Goal: Check status: Check status

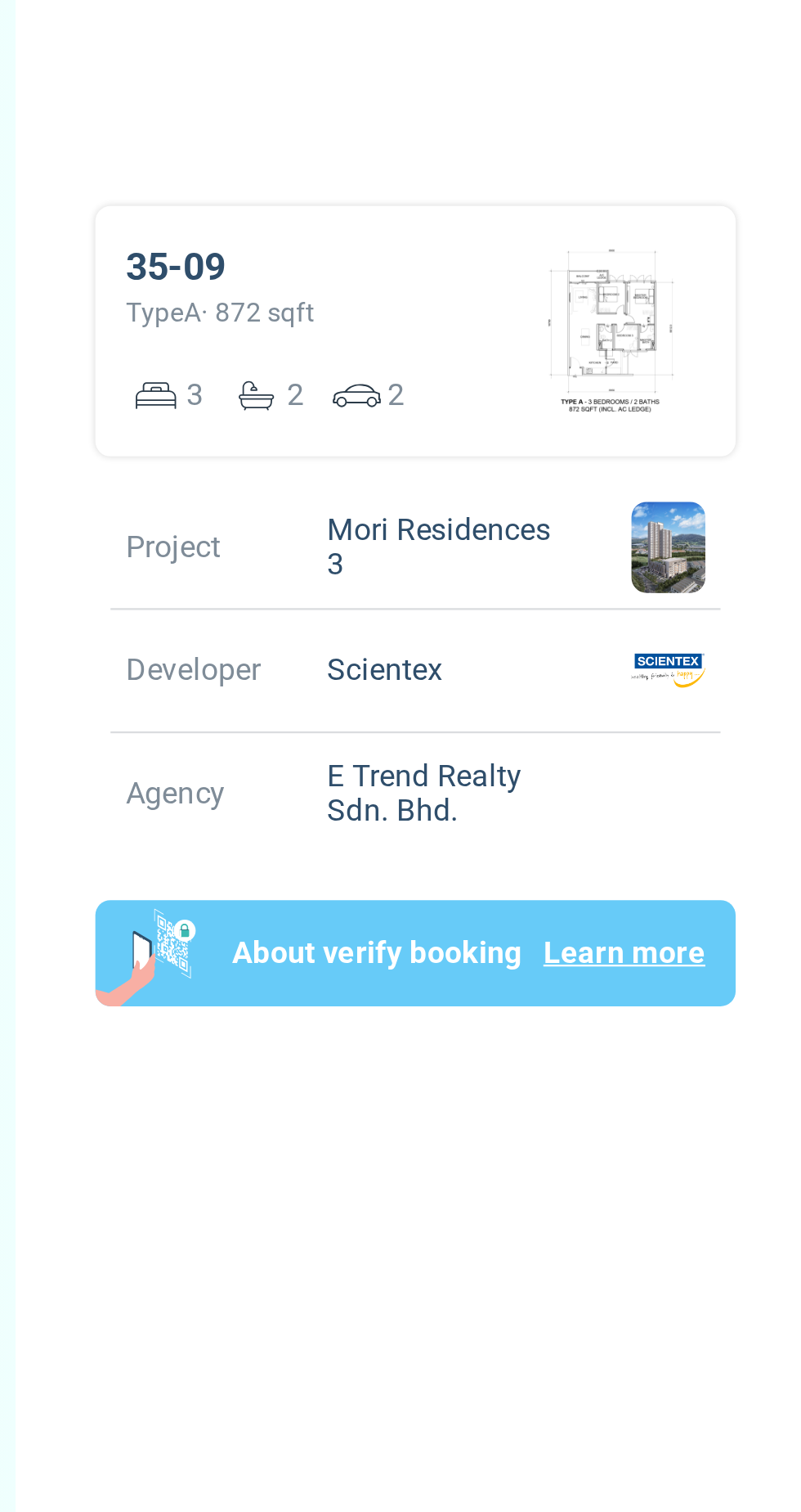
scroll to position [4, 0]
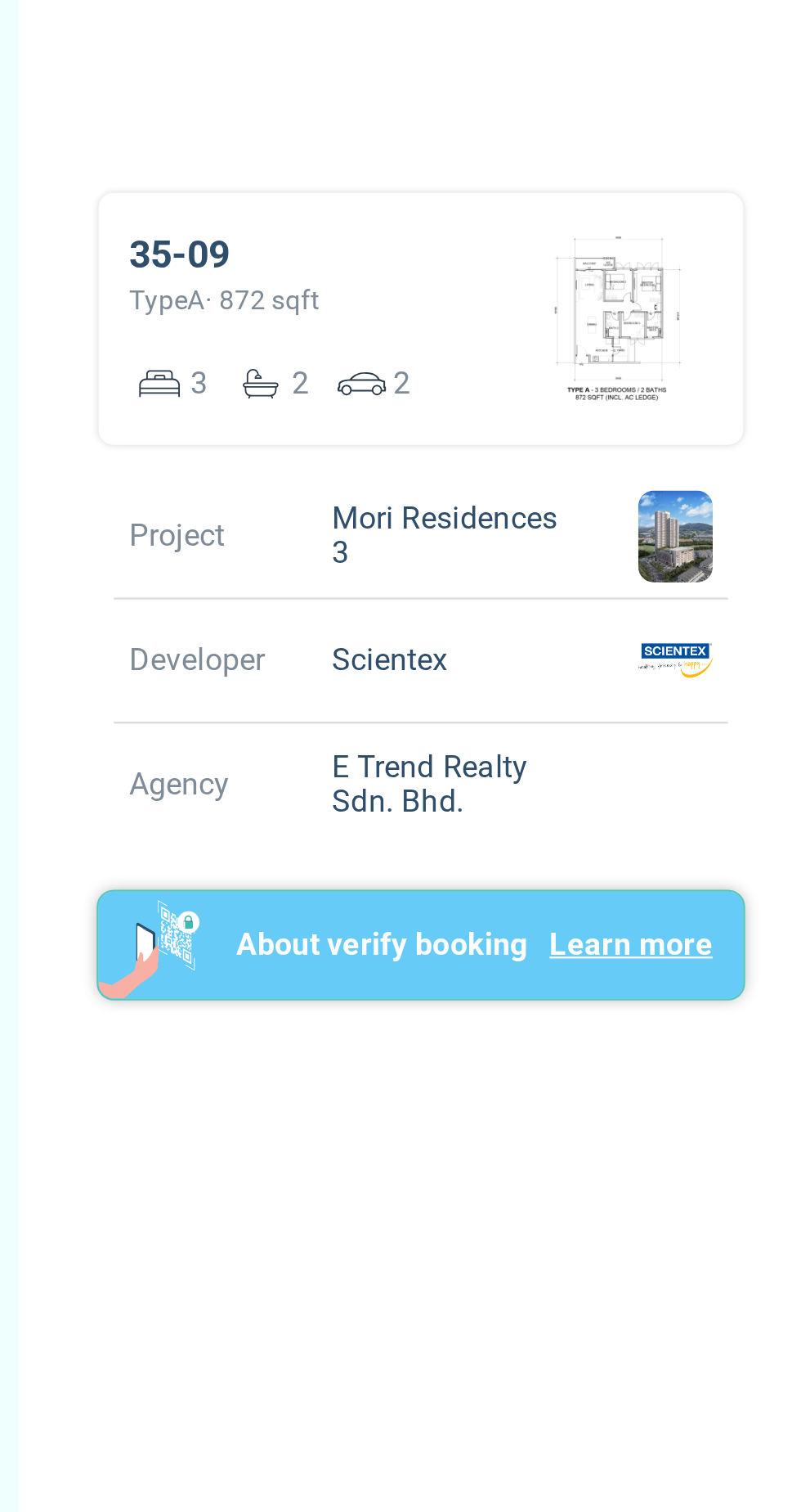
click at [622, 898] on div "About verify booking Learn more" at bounding box center [596, 874] width 231 height 45
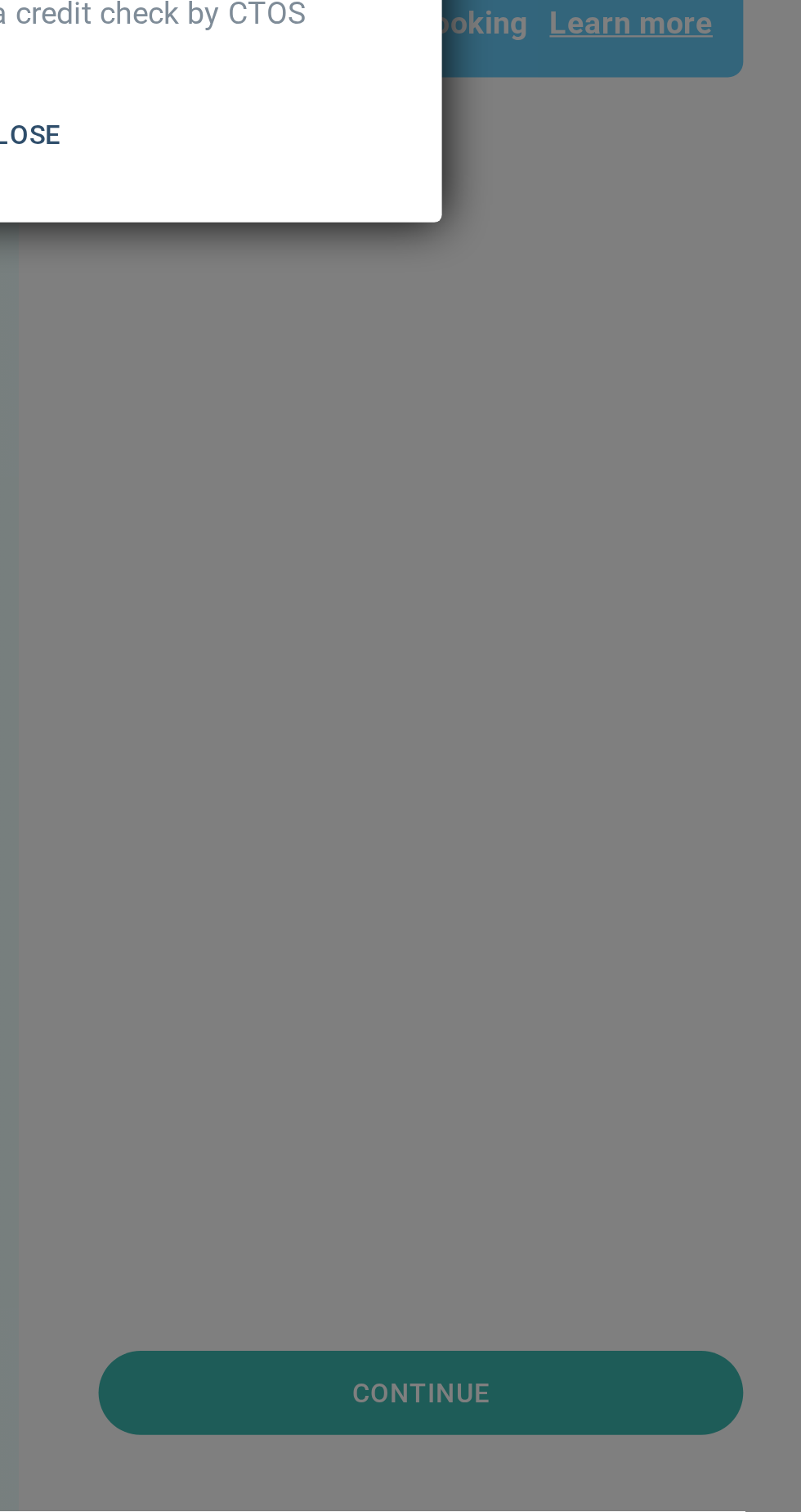
click at [591, 1349] on div ".st0{fill:#BBC2C9;} .st1{fill:#2E4F6A;} .st2{fill:#FFFFFF;} .st3{fill:#455B64;}…" at bounding box center [400, 756] width 801 height 1512
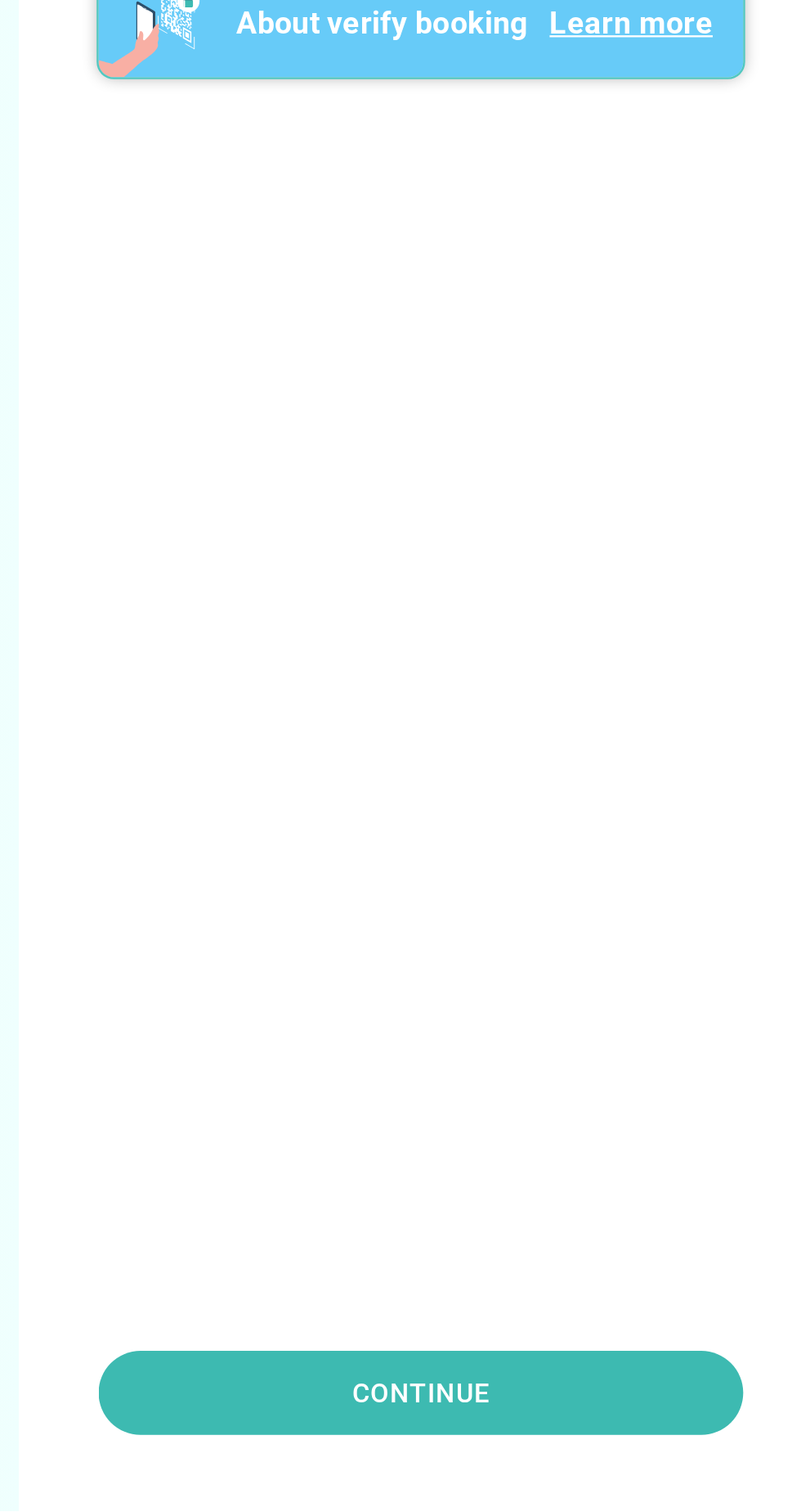
click at [548, 884] on p "About verify booking" at bounding box center [556, 874] width 125 height 19
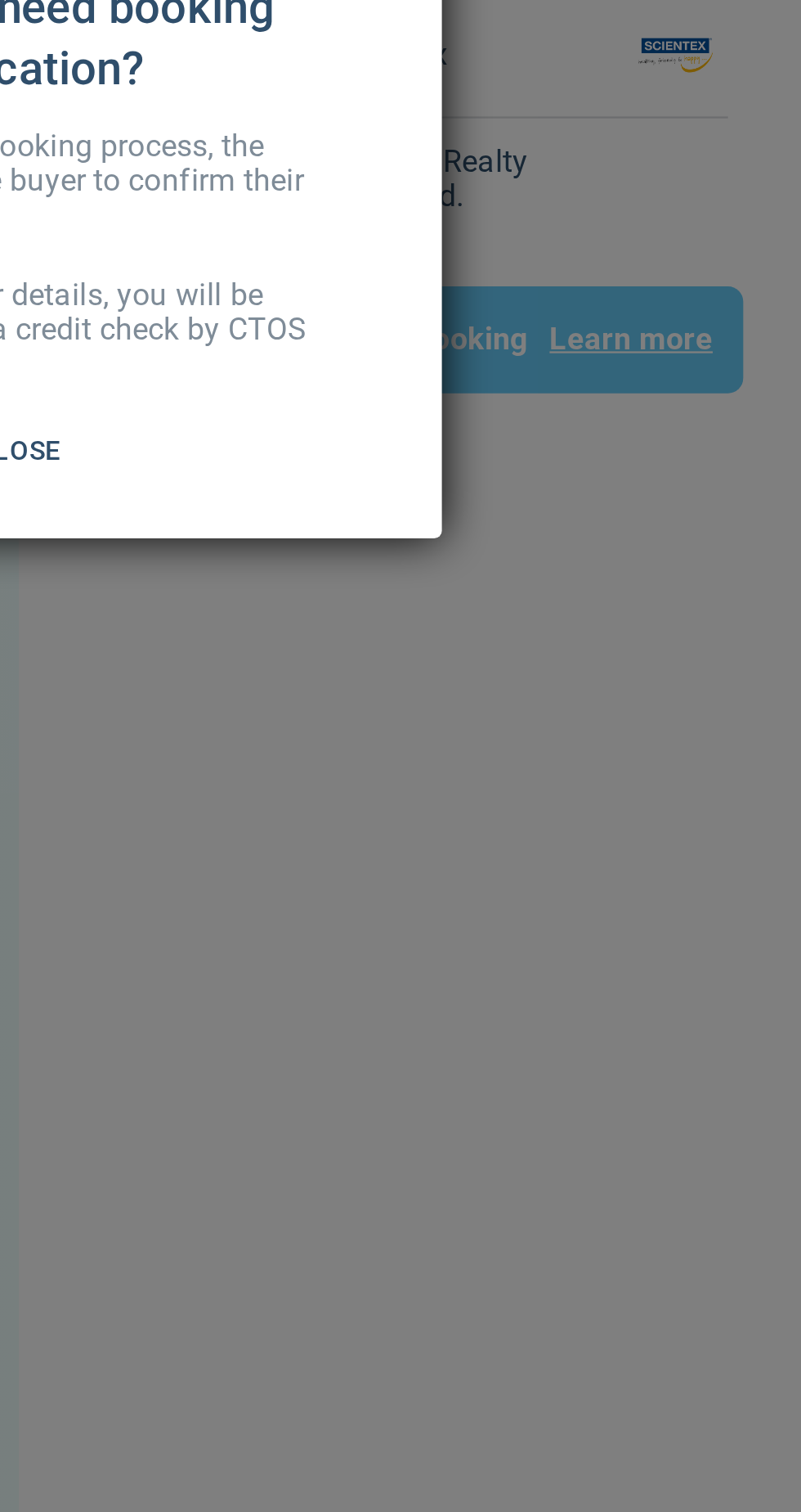
scroll to position [3, 0]
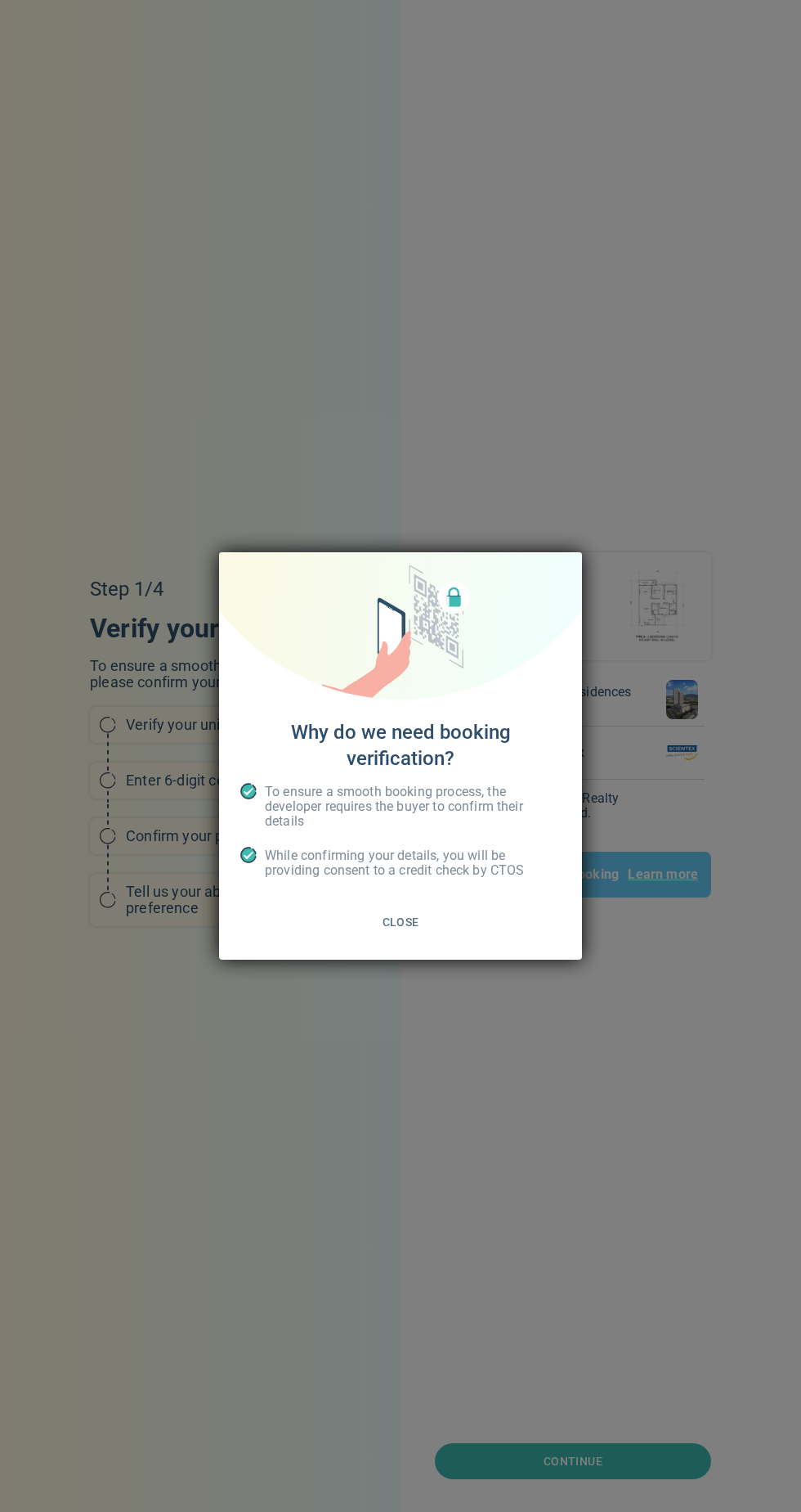
click at [405, 930] on span "Close" at bounding box center [401, 922] width 37 height 20
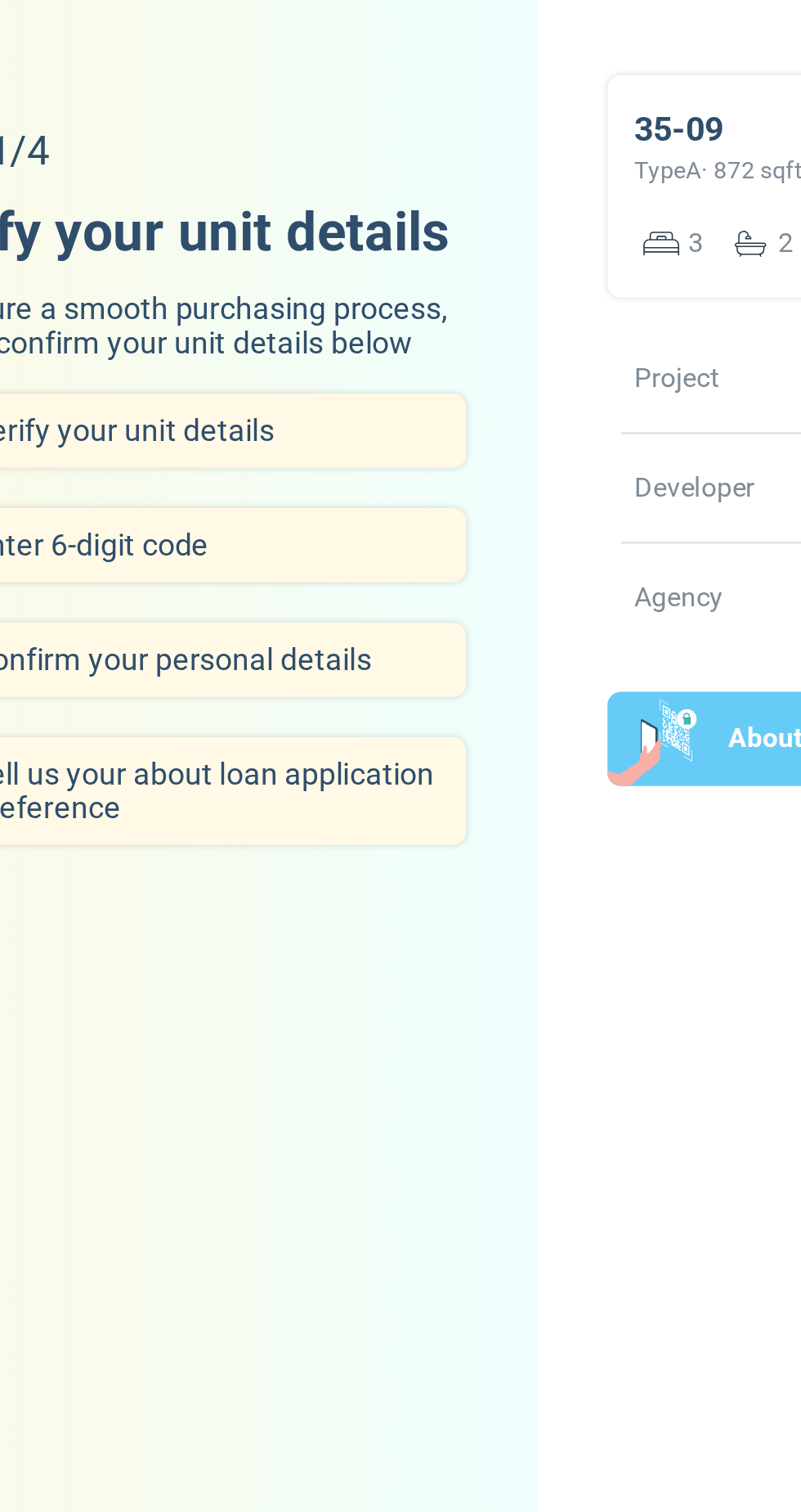
scroll to position [21, 0]
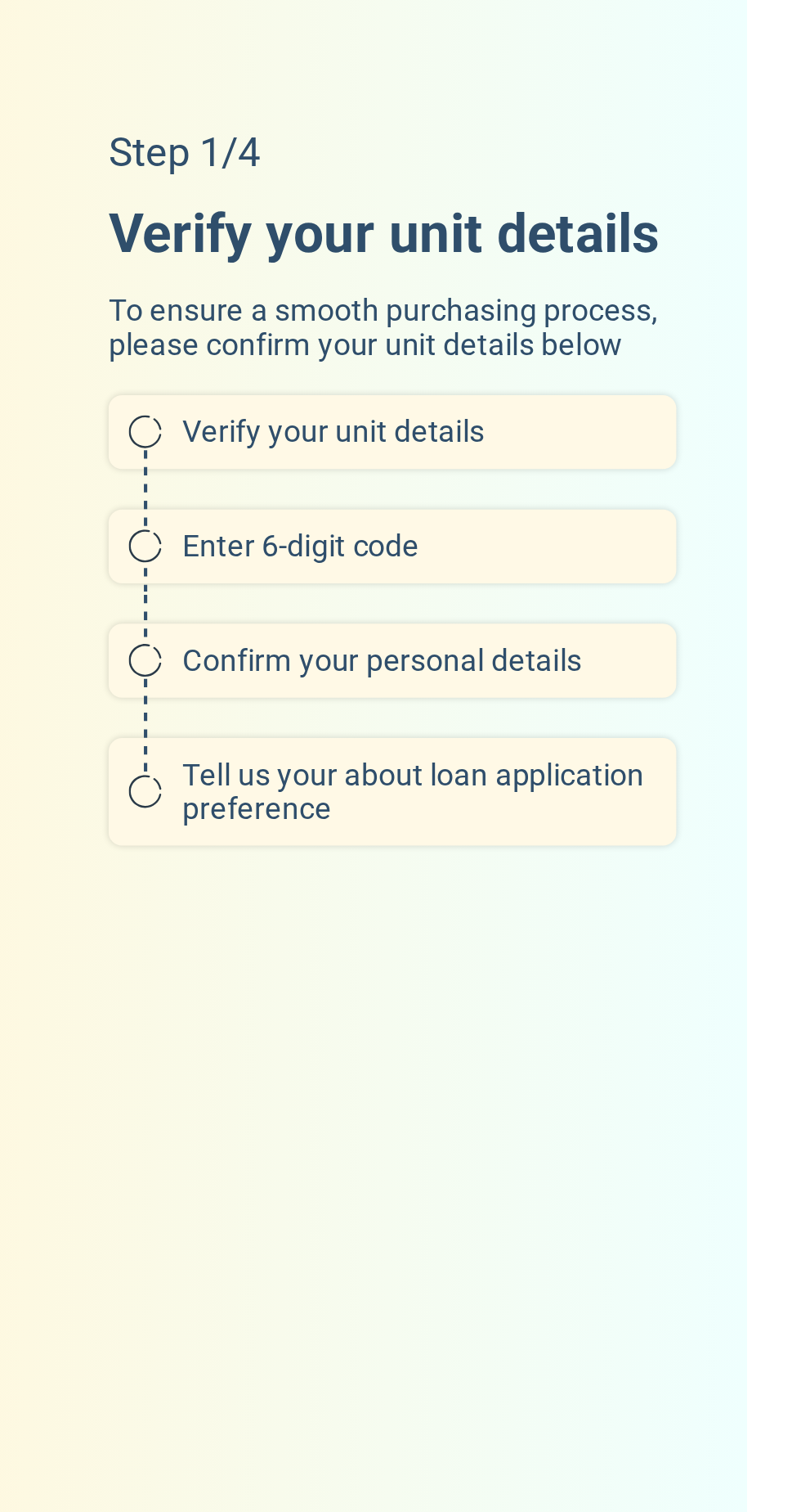
click at [152, 733] on h6 "Verify your unit details" at bounding box center [241, 725] width 231 height 17
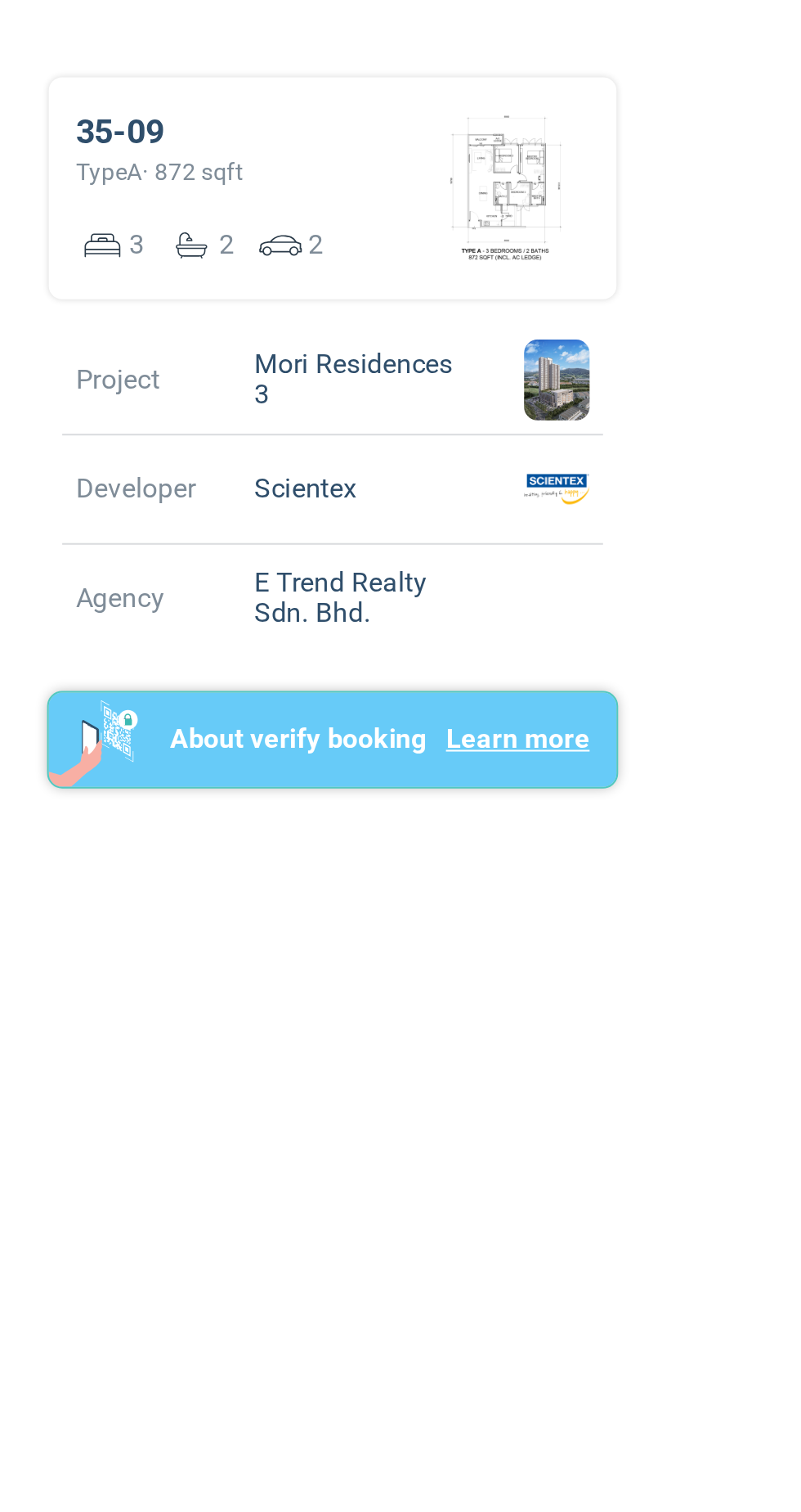
click at [573, 884] on p "About verify booking" at bounding box center [556, 874] width 125 height 19
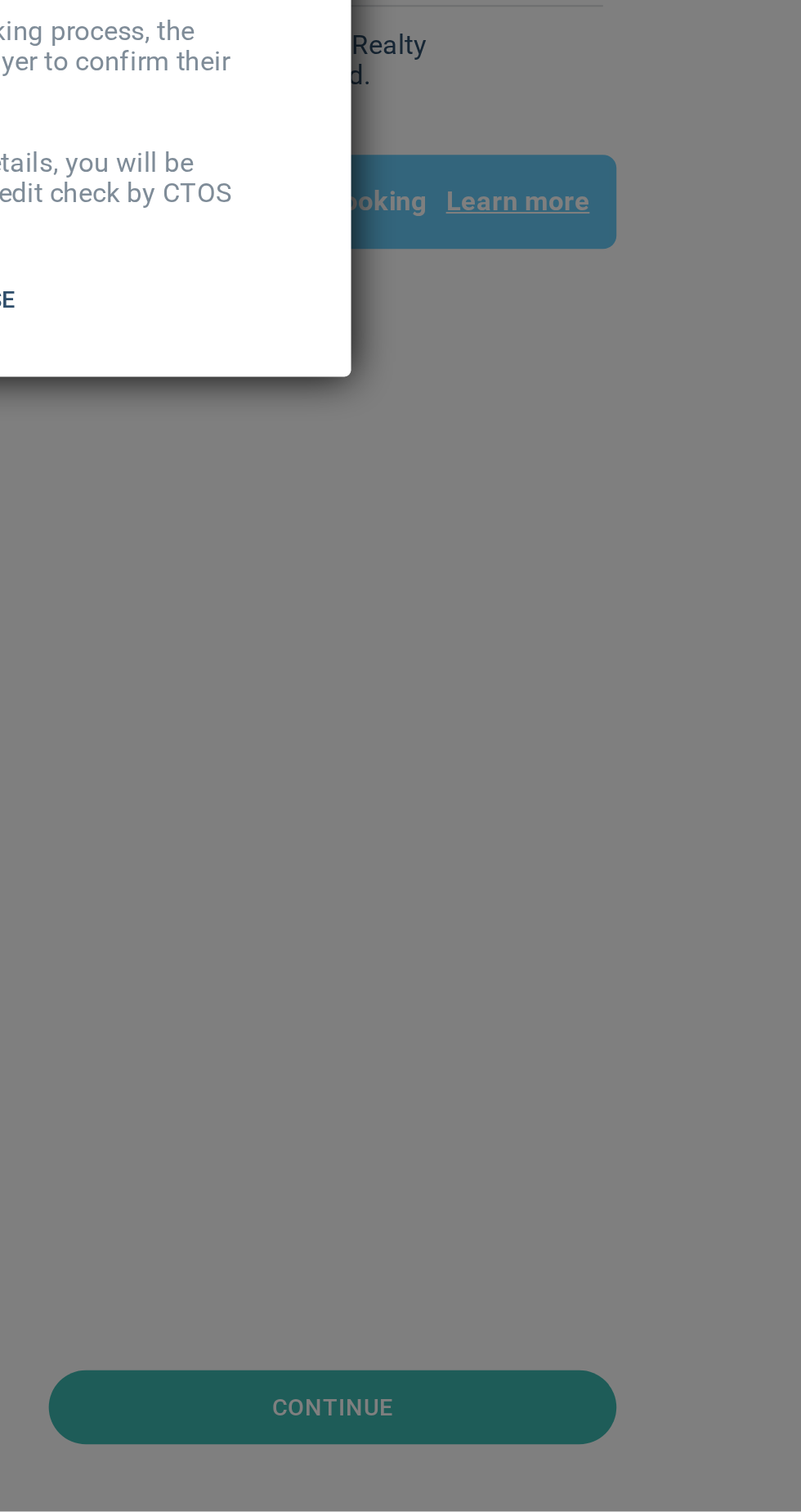
click at [554, 1302] on div ".st0{fill:#BBC2C9;} .st1{fill:#2E4F6A;} .st2{fill:#FFFFFF;} .st3{fill:#455B64;}…" at bounding box center [400, 756] width 801 height 1512
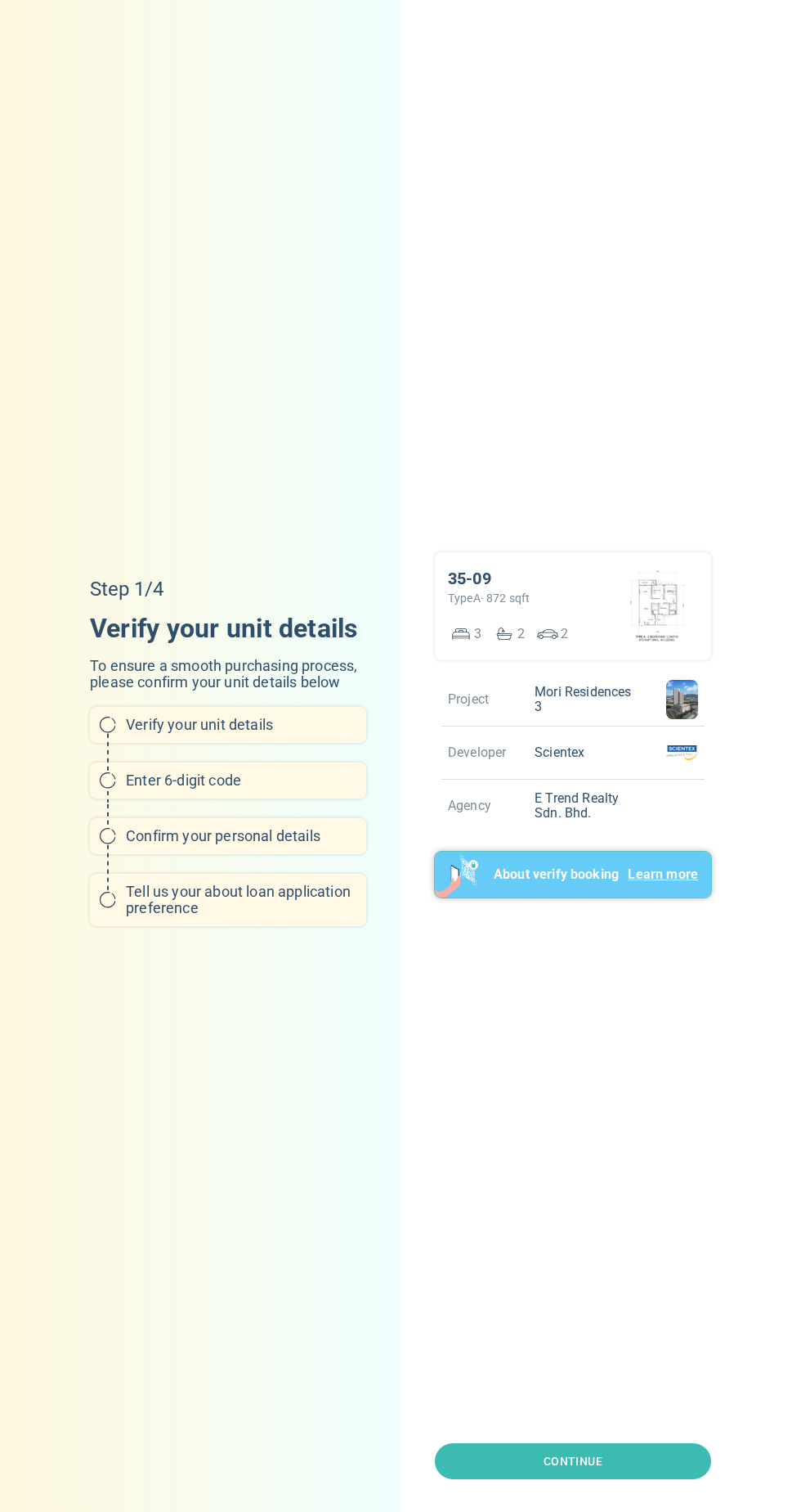
click at [601, 884] on p "About verify booking" at bounding box center [556, 874] width 125 height 19
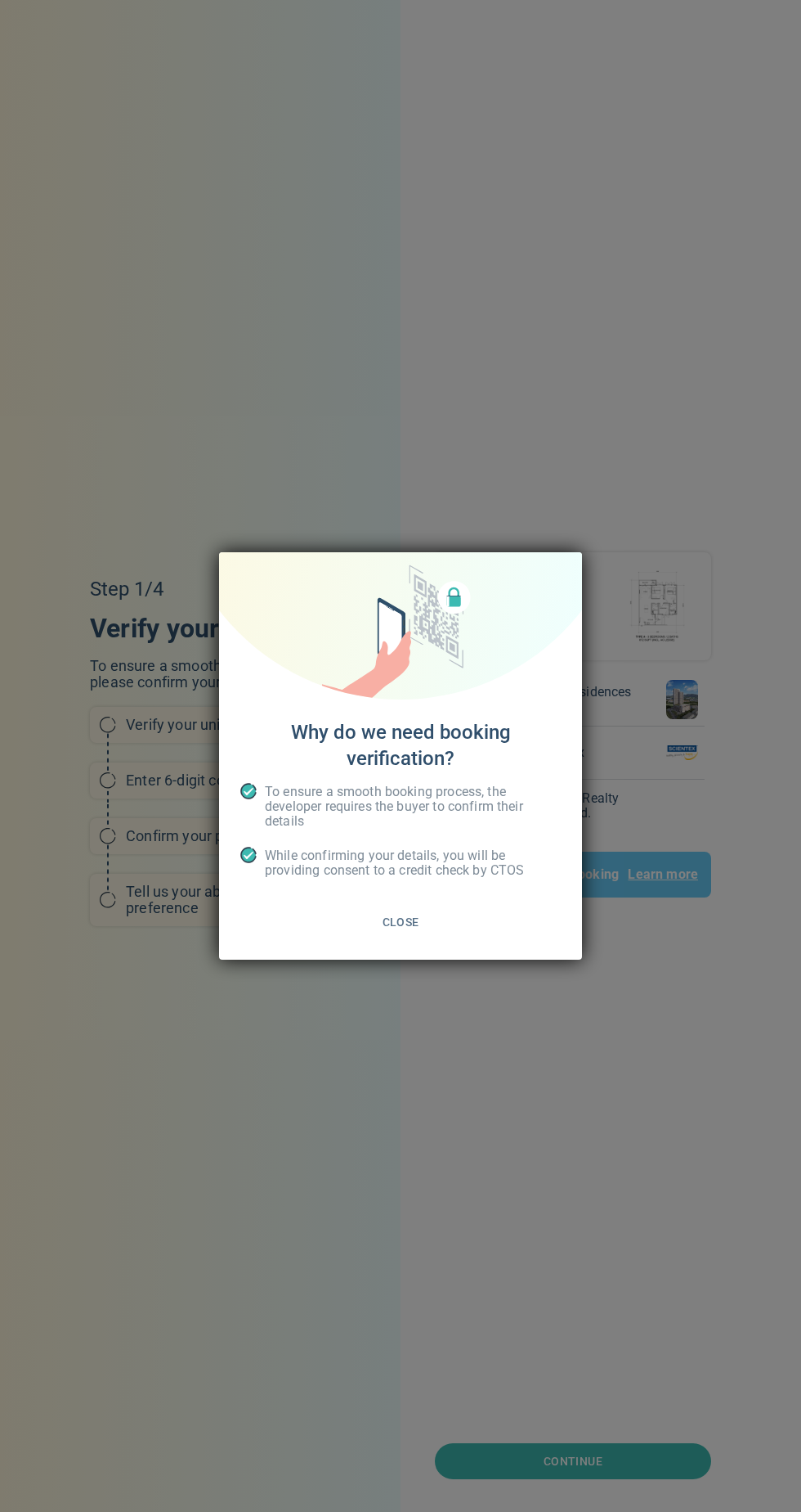
click at [482, 915] on button "Close" at bounding box center [400, 922] width 324 height 37
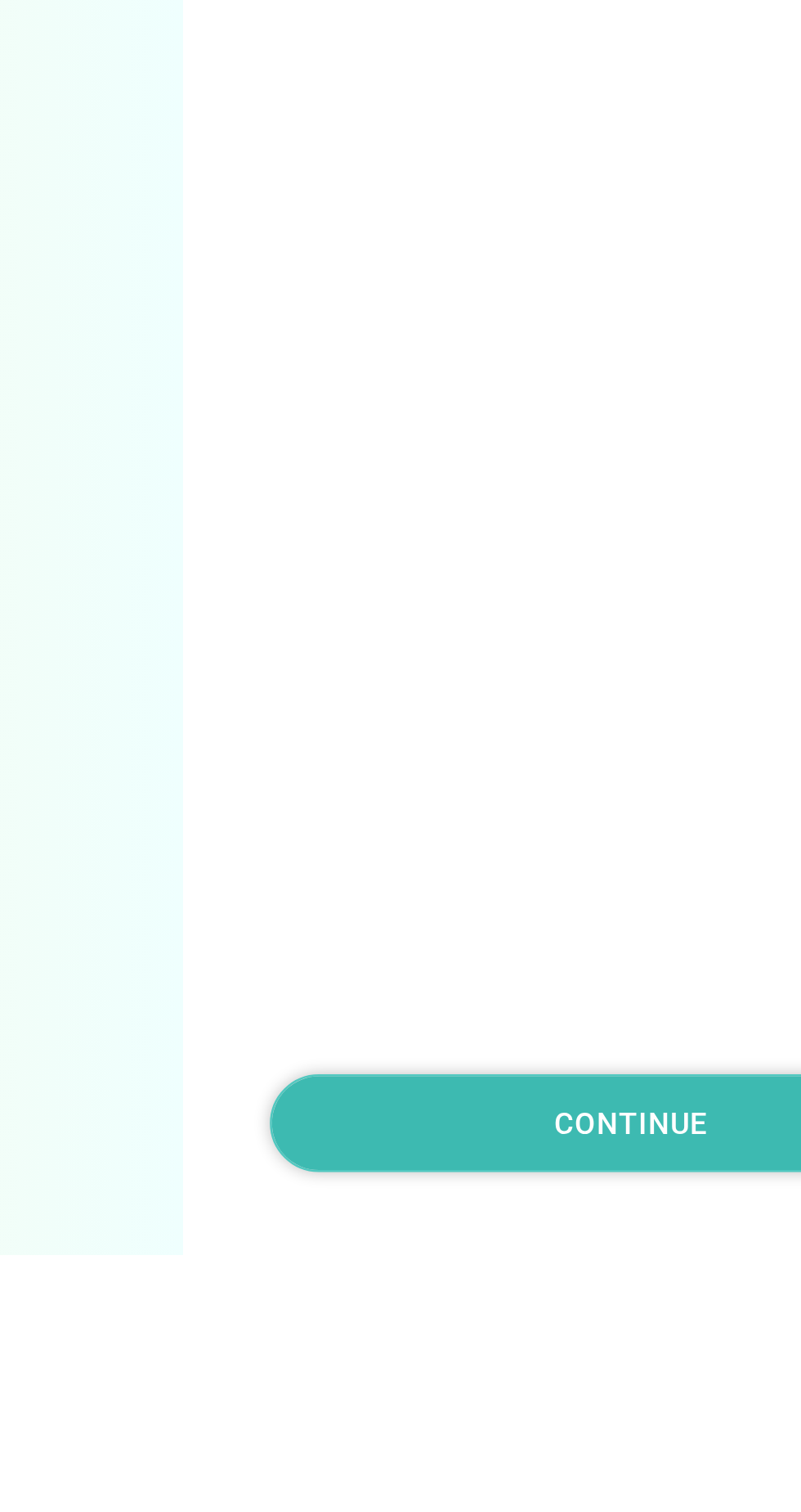
click at [573, 1467] on span "Continue" at bounding box center [572, 1460] width 59 height 13
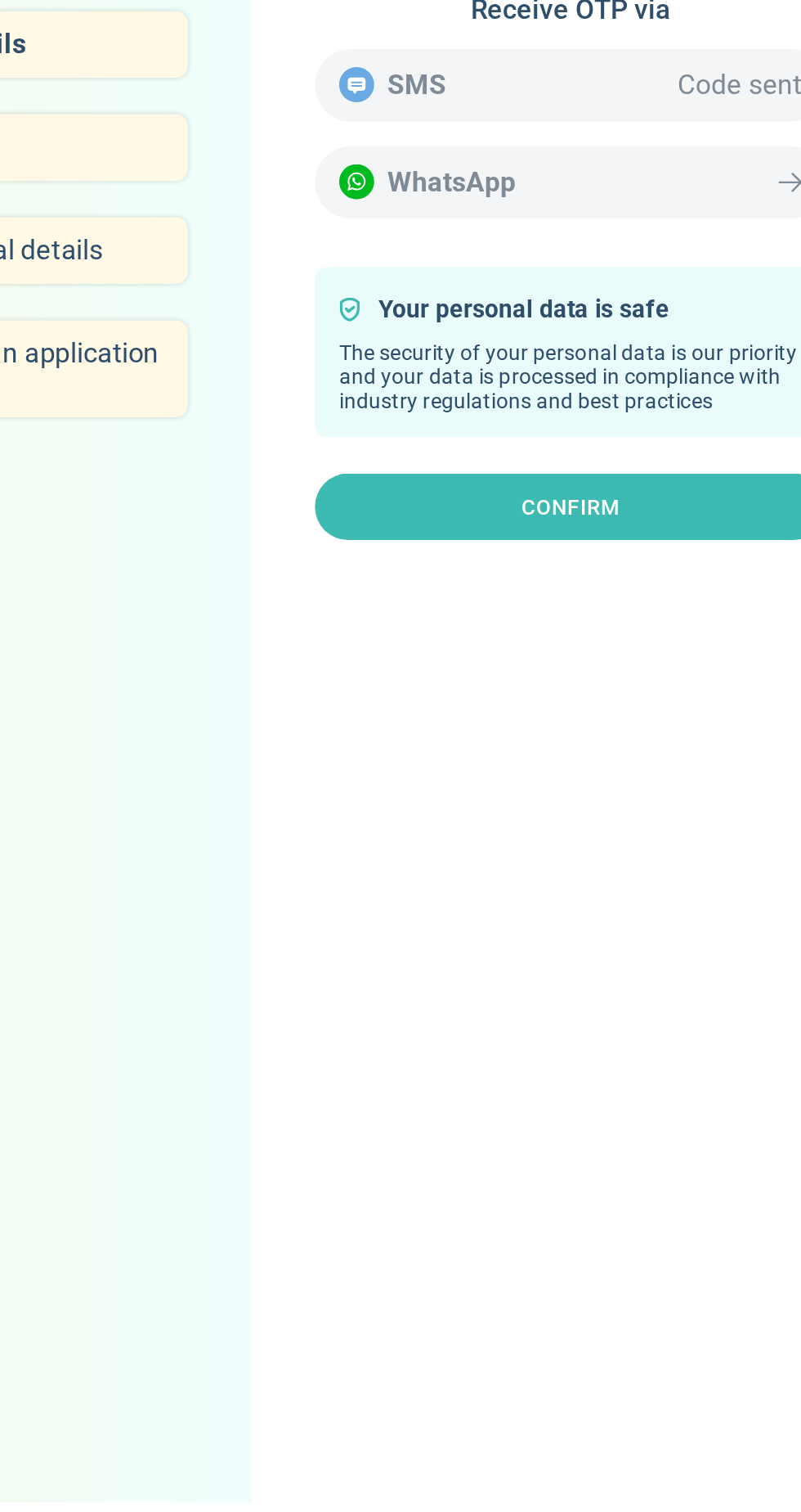
scroll to position [67, 0]
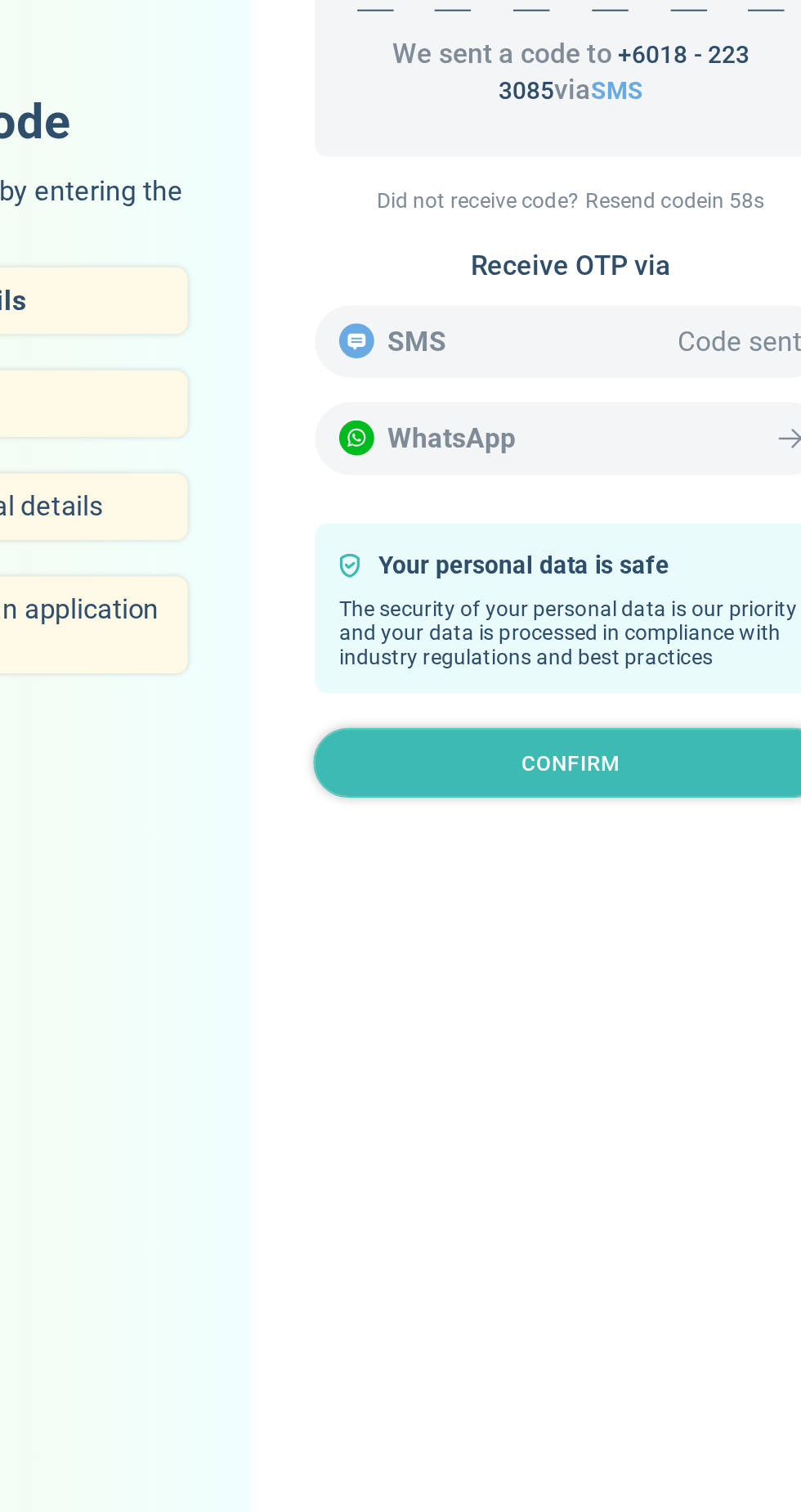
click at [616, 993] on button "Confirm" at bounding box center [573, 974] width 276 height 37
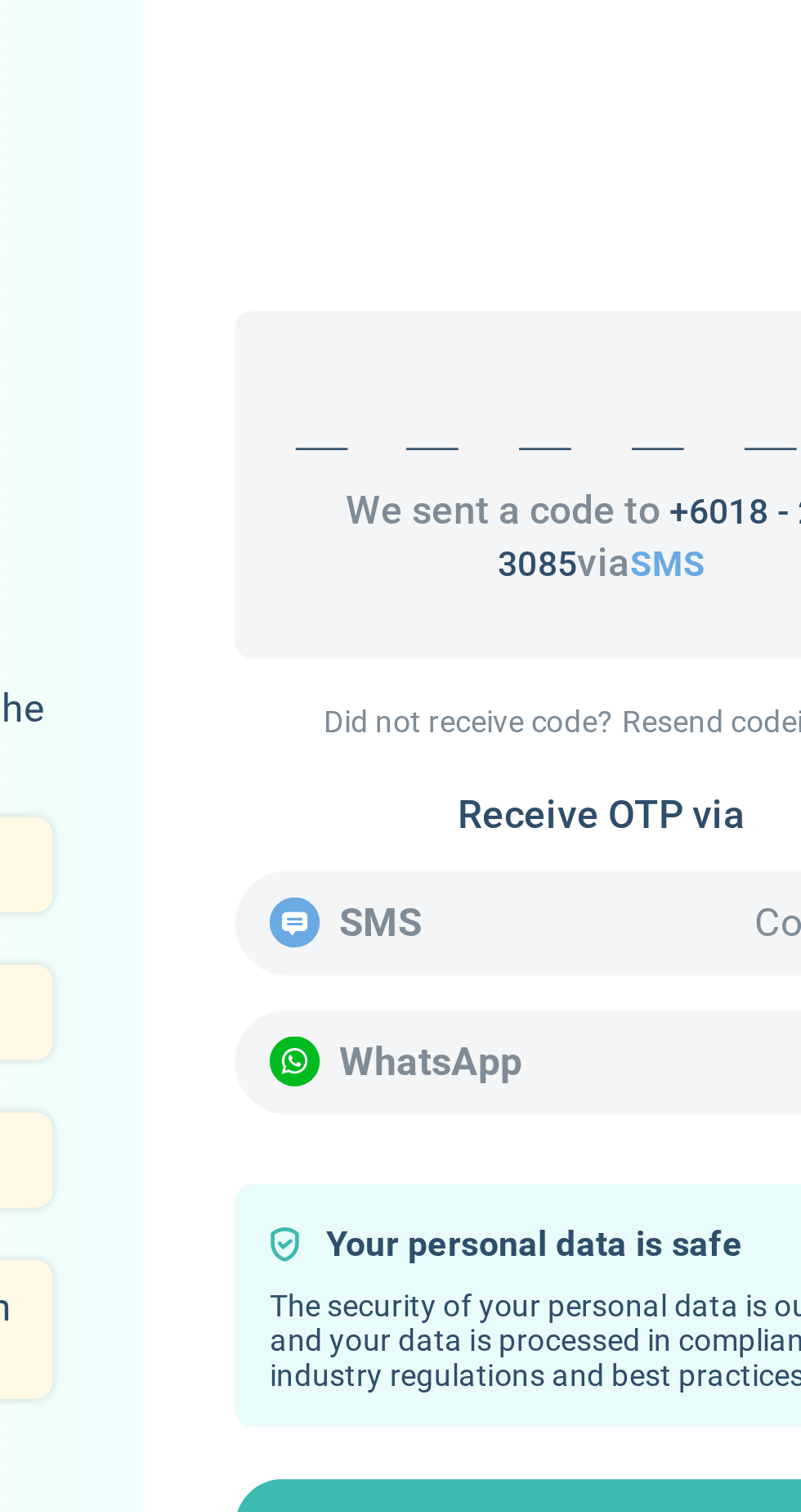
click at [467, 559] on div at bounding box center [467, 556] width 19 height 26
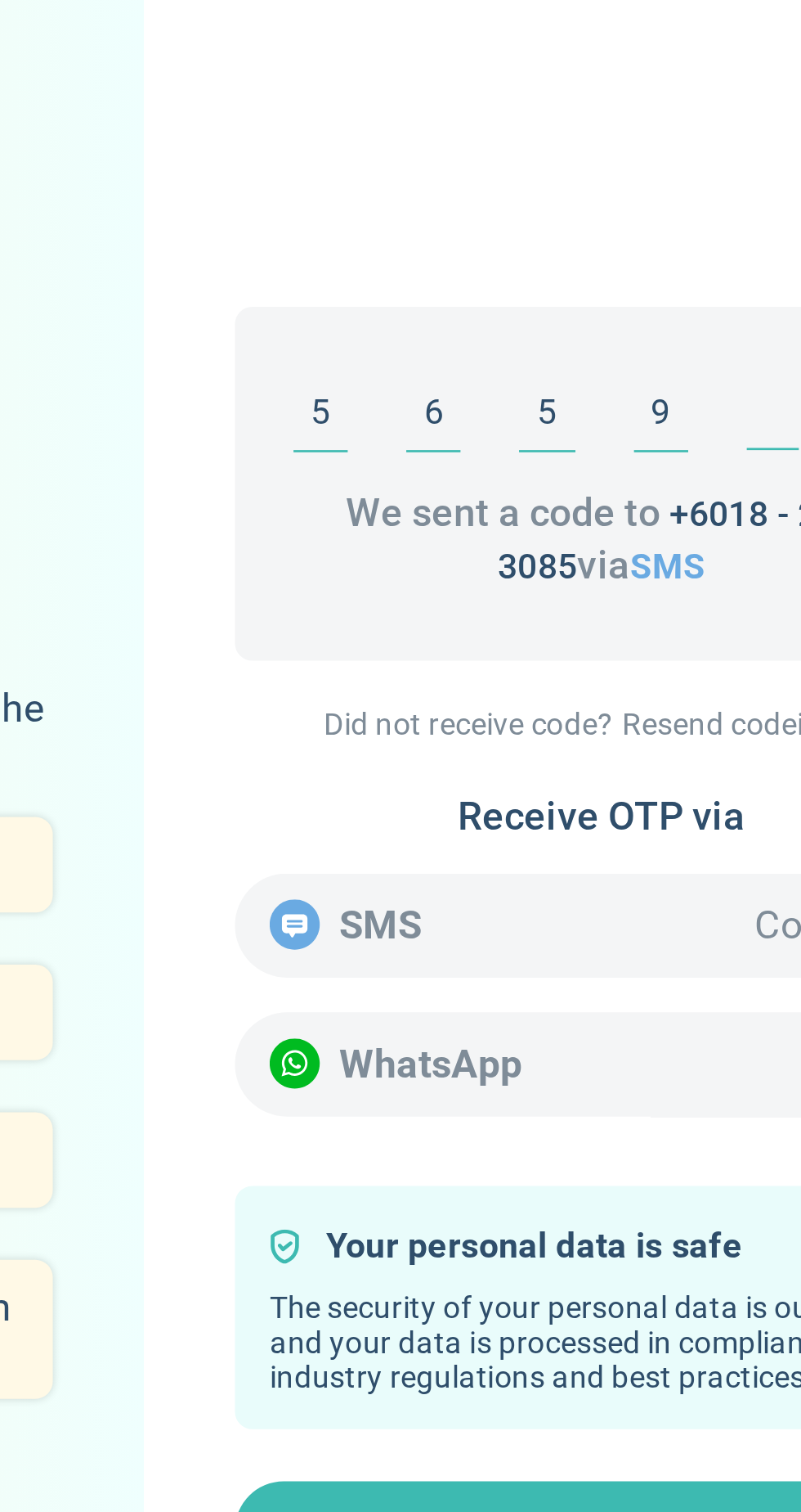
type input "565919"
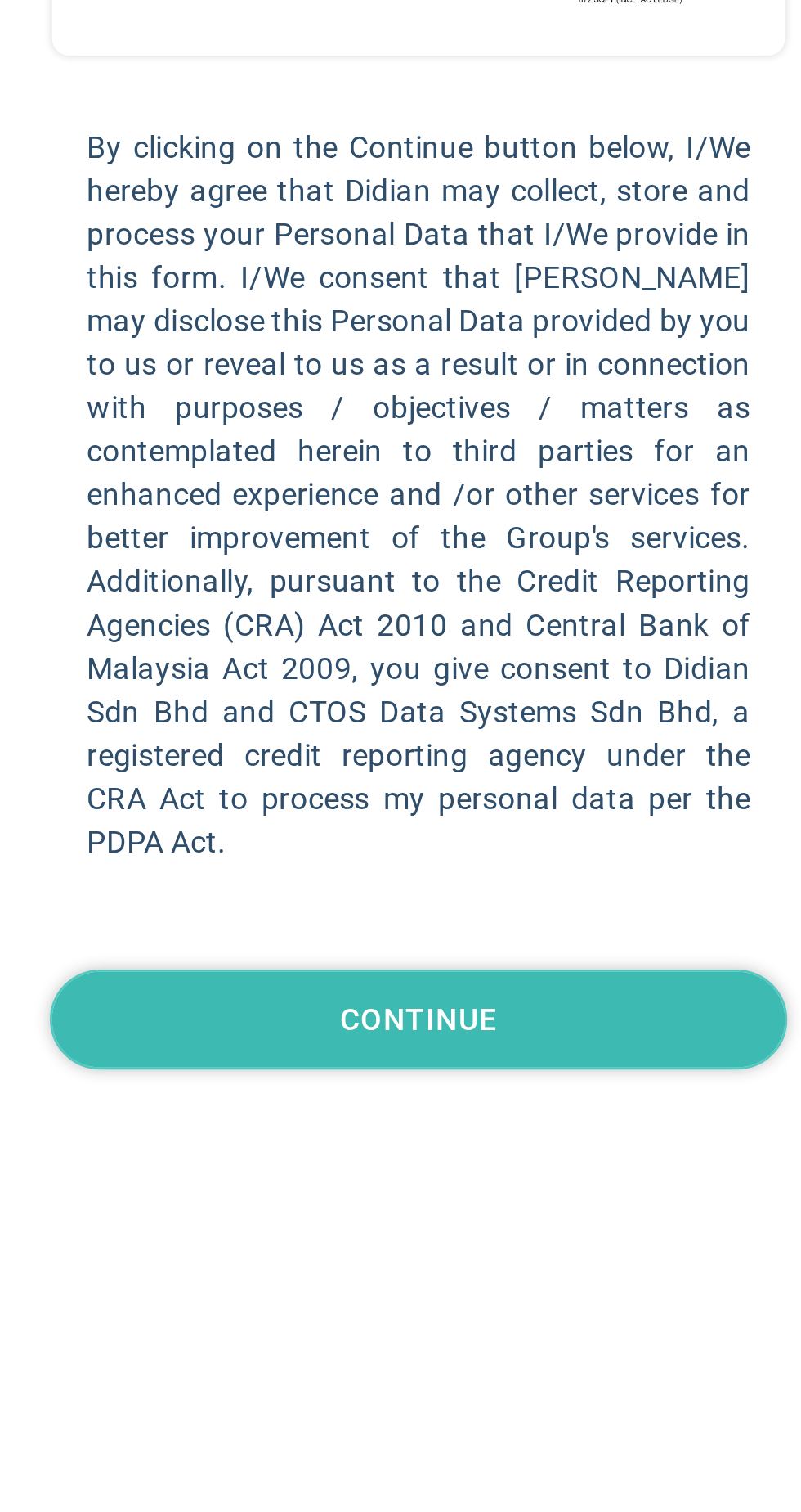
click at [535, 1144] on button "Continue" at bounding box center [573, 1125] width 276 height 37
